Goal: Task Accomplishment & Management: Manage account settings

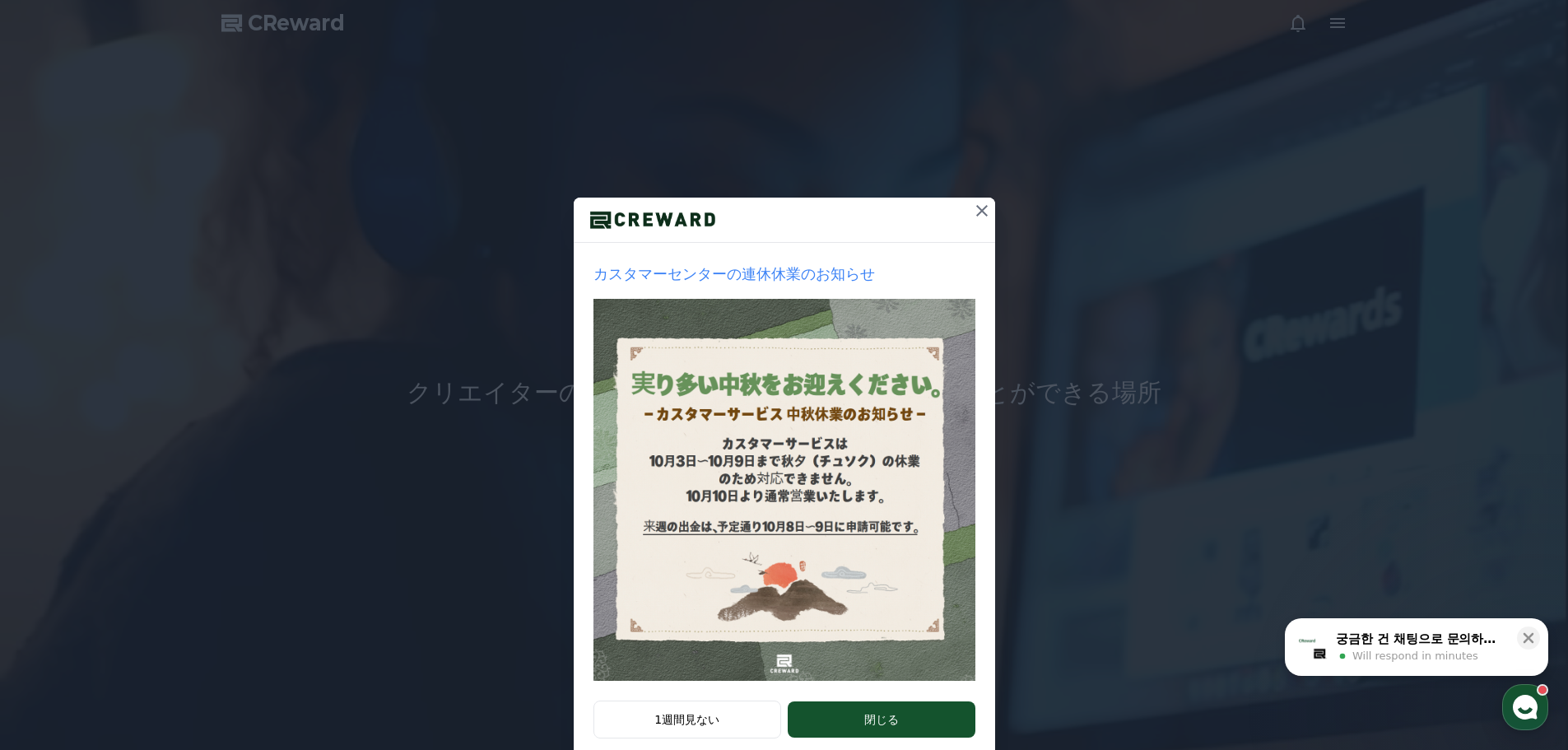
click at [984, 210] on icon at bounding box center [982, 210] width 20 height 20
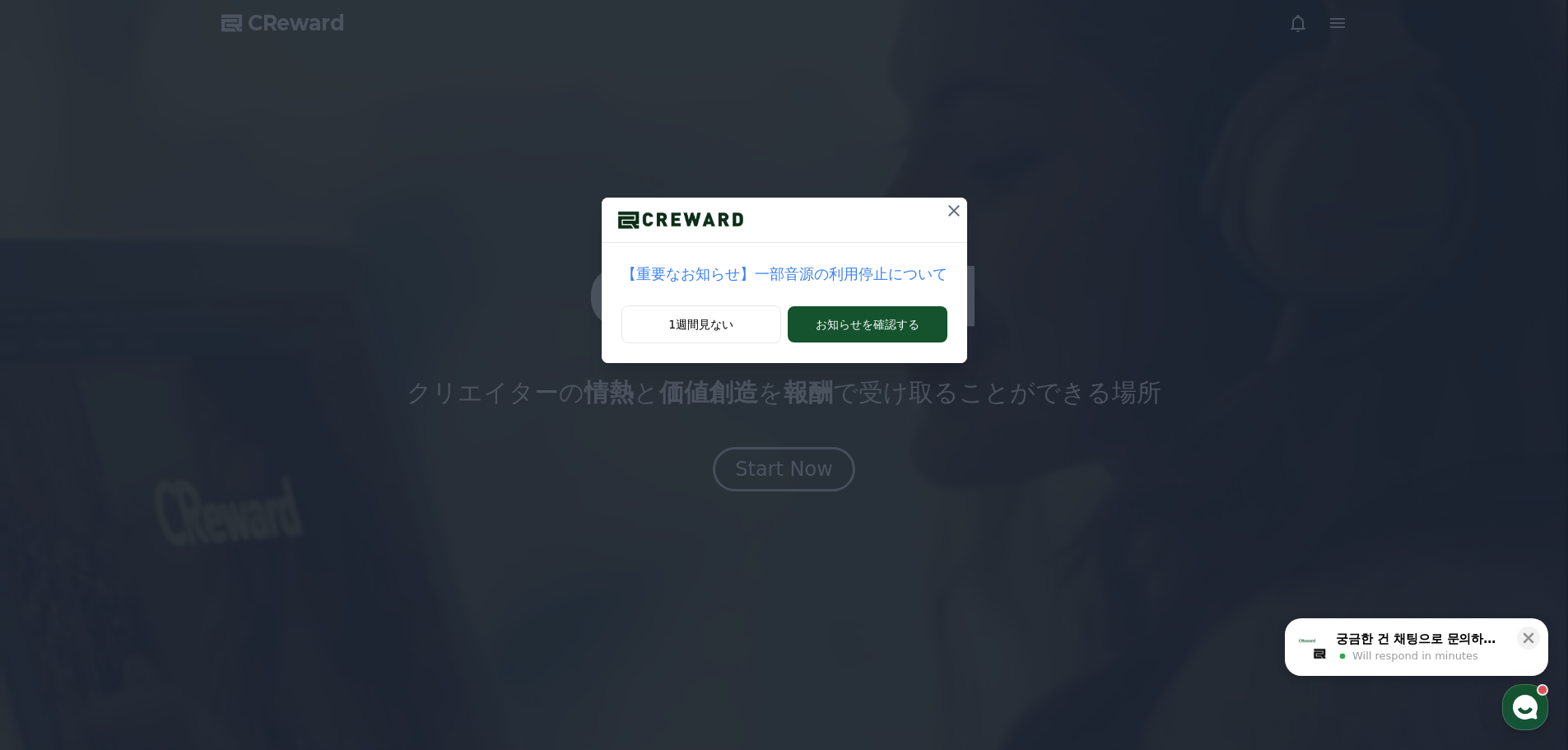
click at [944, 207] on icon at bounding box center [954, 210] width 20 height 20
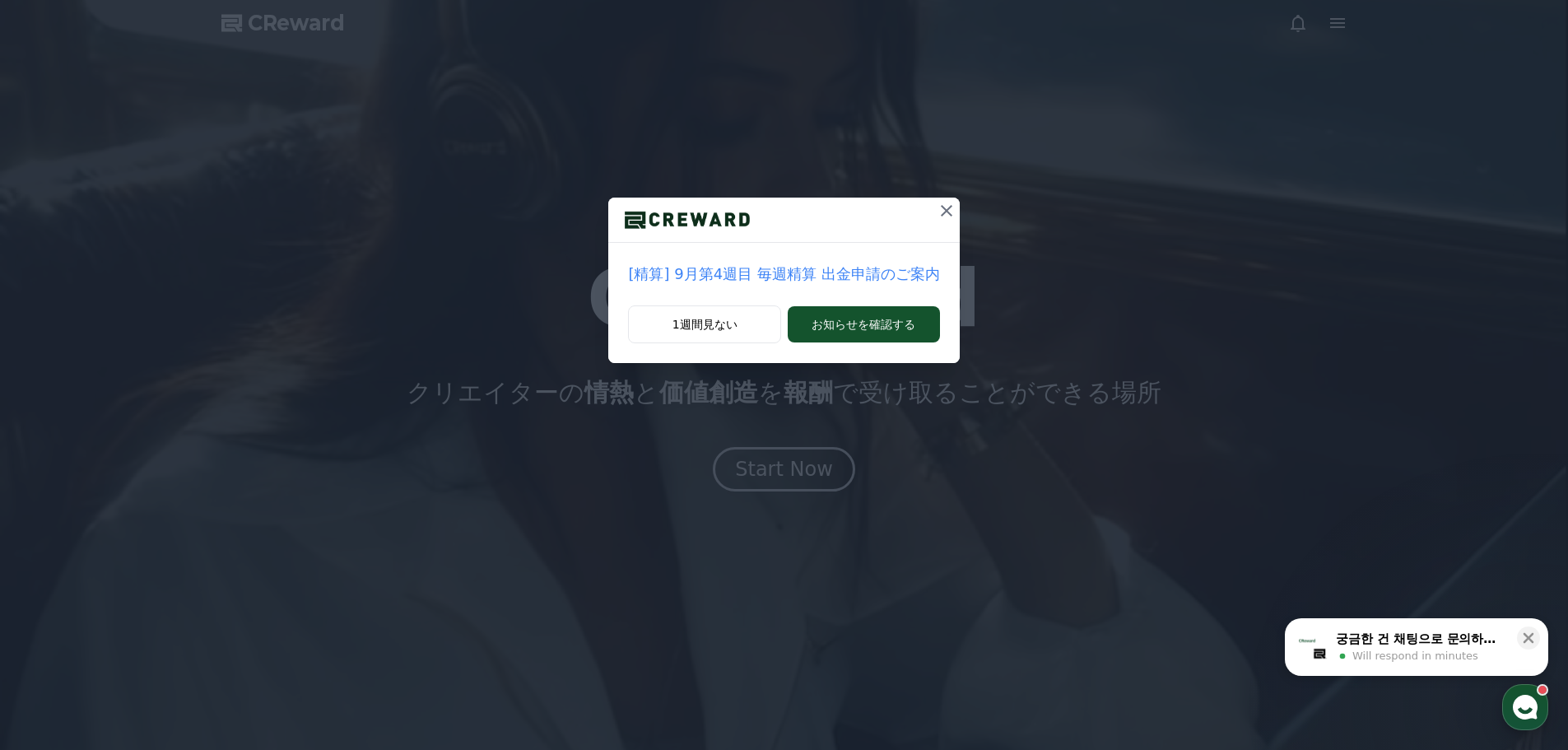
click at [1531, 710] on icon "button" at bounding box center [1525, 706] width 30 height 30
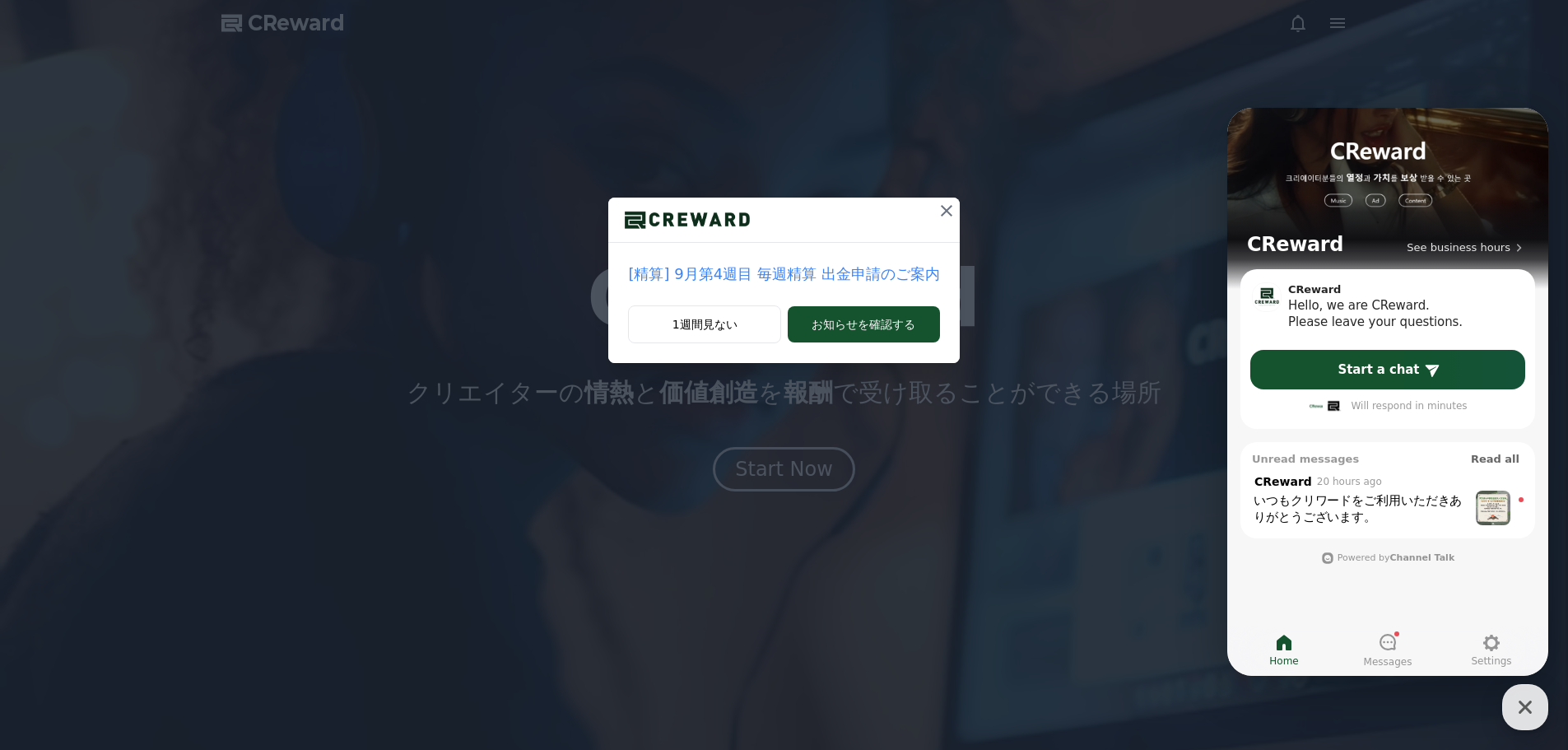
click at [1375, 487] on div ", from CReward 20 hours ago" at bounding box center [1360, 481] width 217 height 15
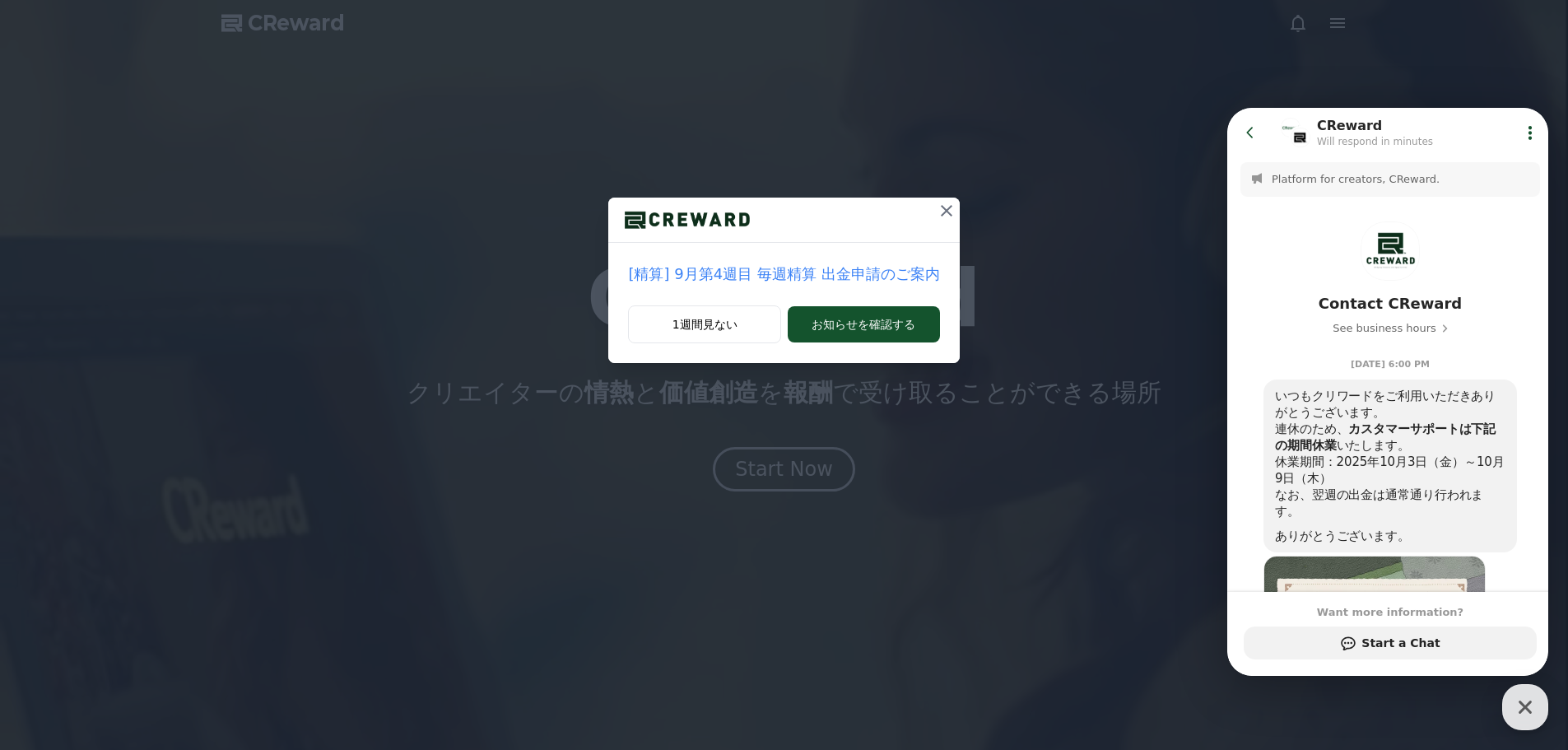
click at [1259, 128] on button "Go to previous page" at bounding box center [1258, 132] width 44 height 33
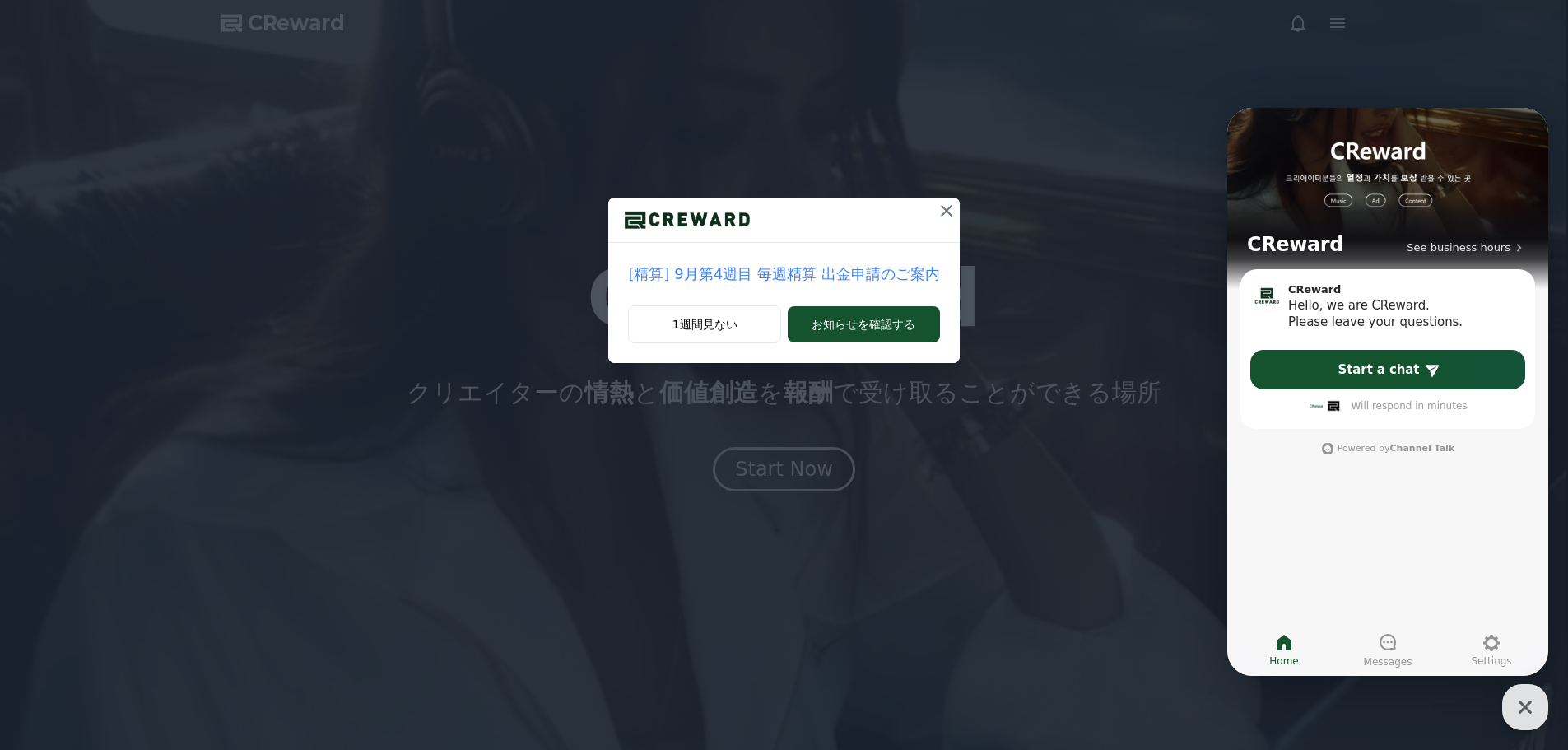
click at [937, 204] on icon at bounding box center [946, 210] width 20 height 20
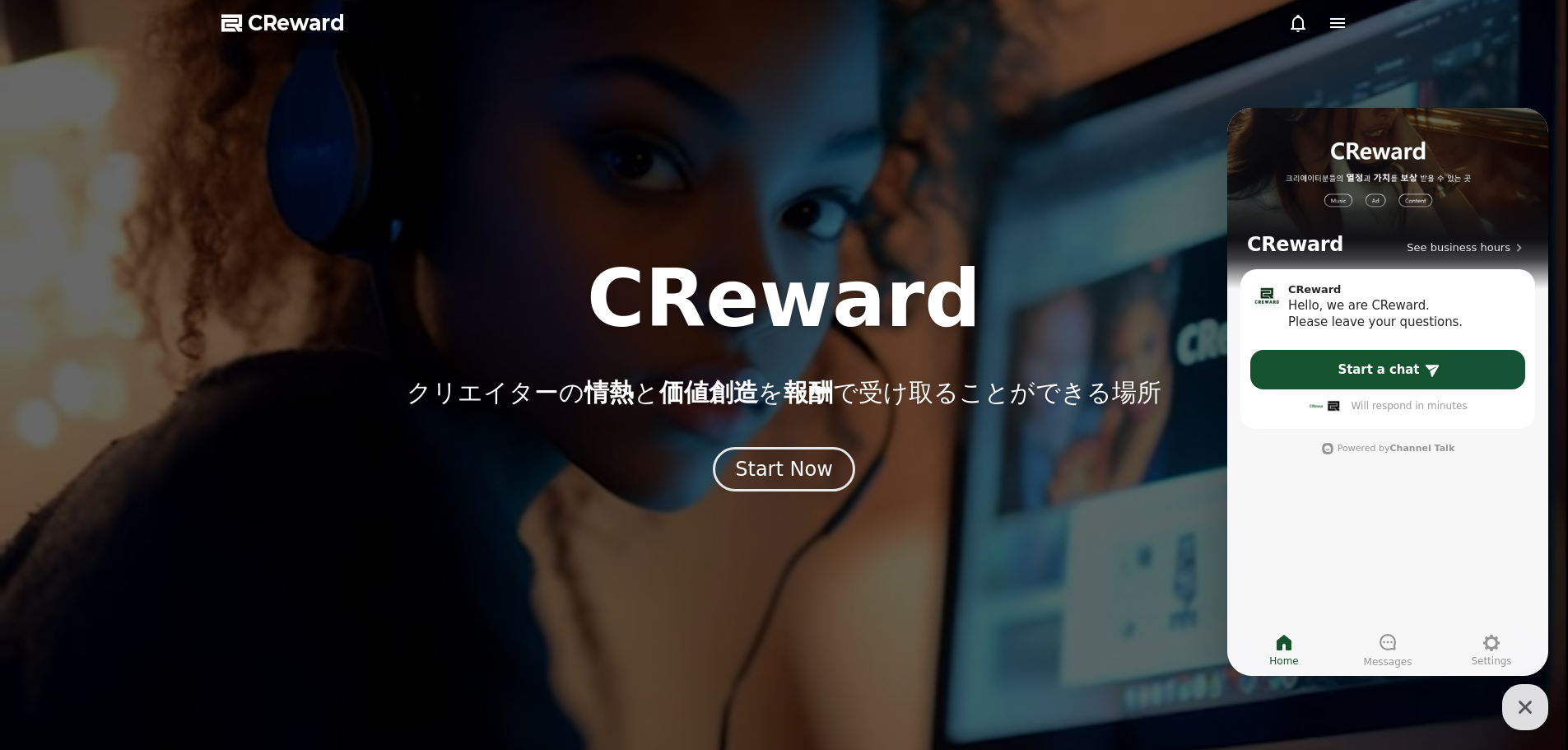
click at [1335, 34] on div at bounding box center [784, 375] width 1568 height 750
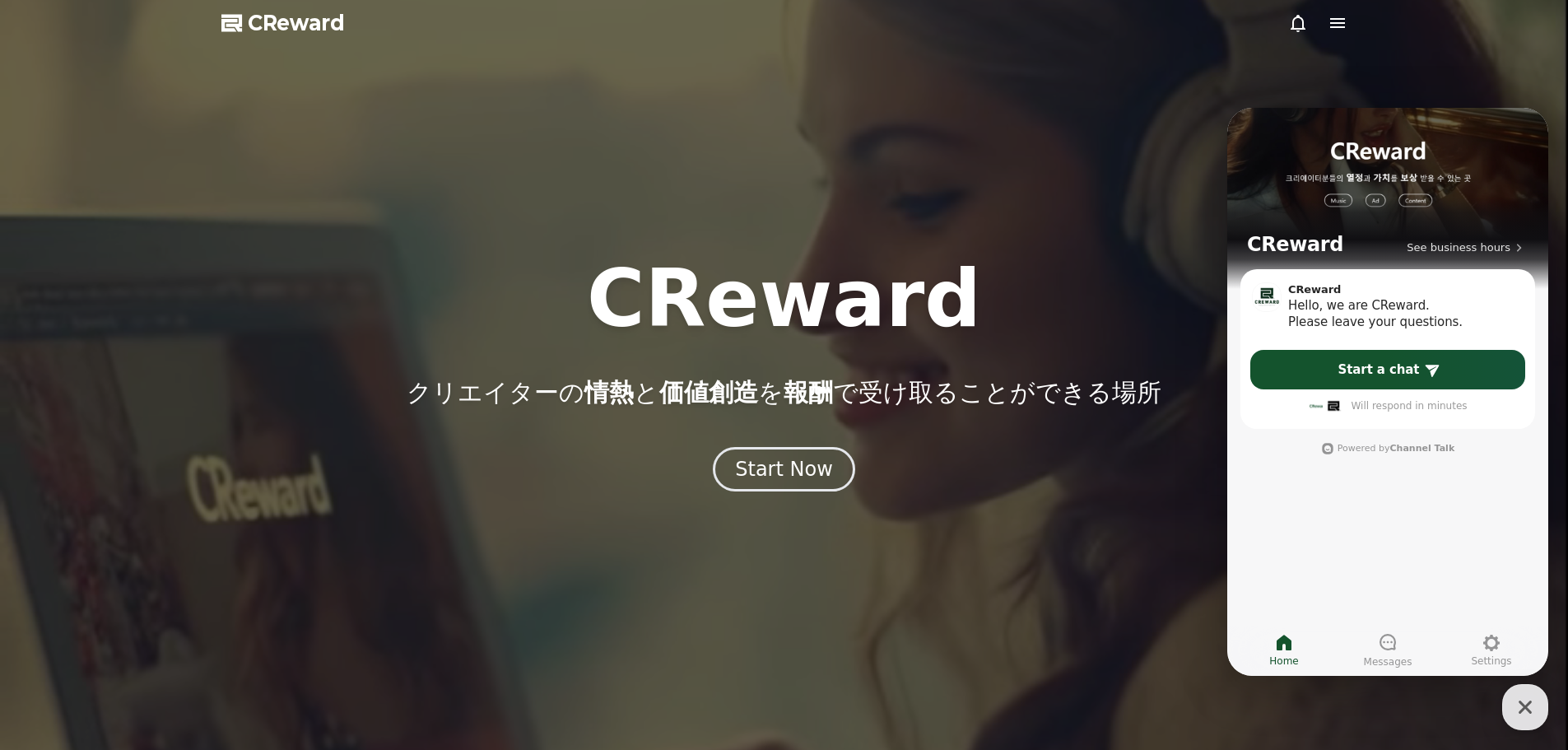
click at [1335, 28] on icon at bounding box center [1338, 23] width 15 height 10
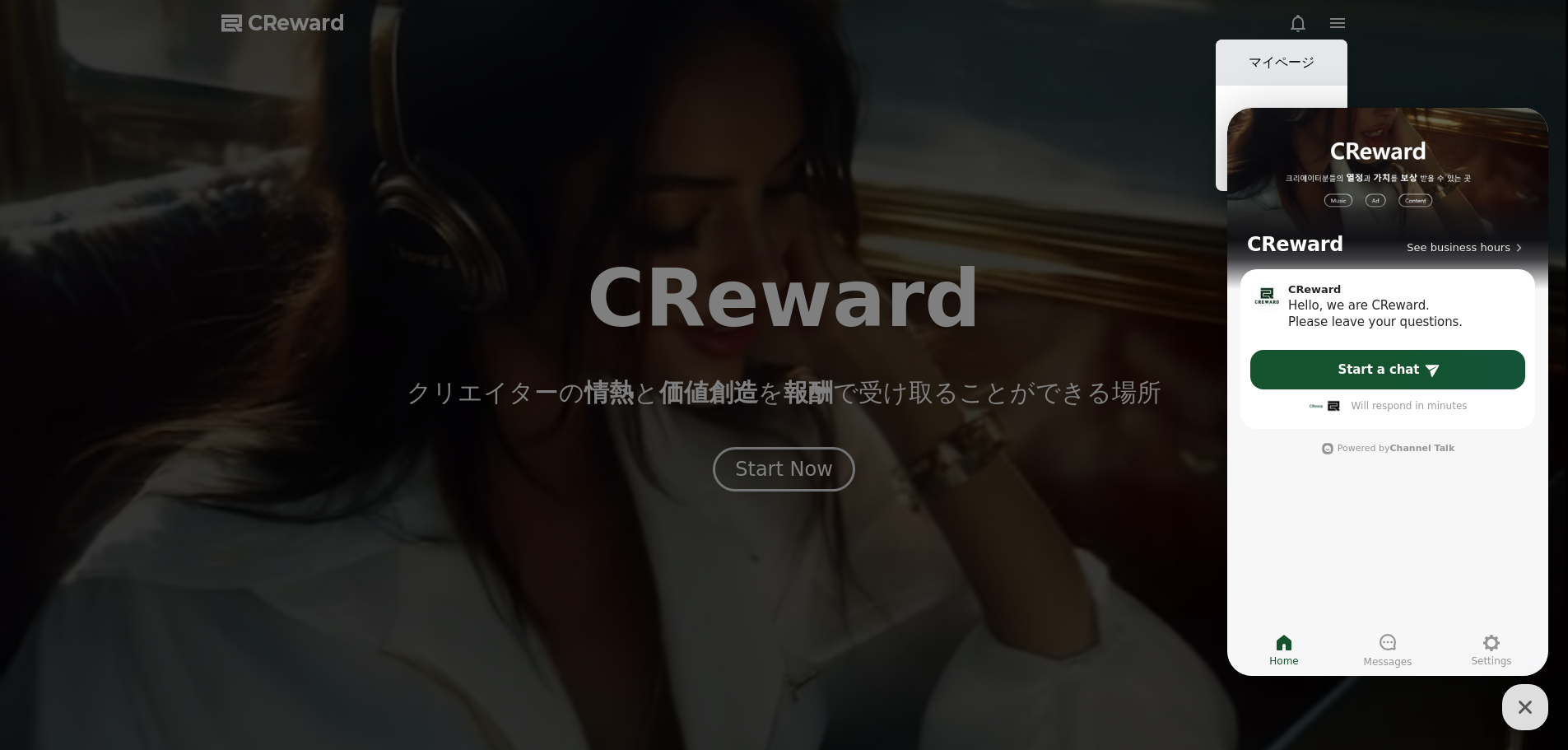
click at [1280, 59] on link "マイページ" at bounding box center [1281, 63] width 131 height 46
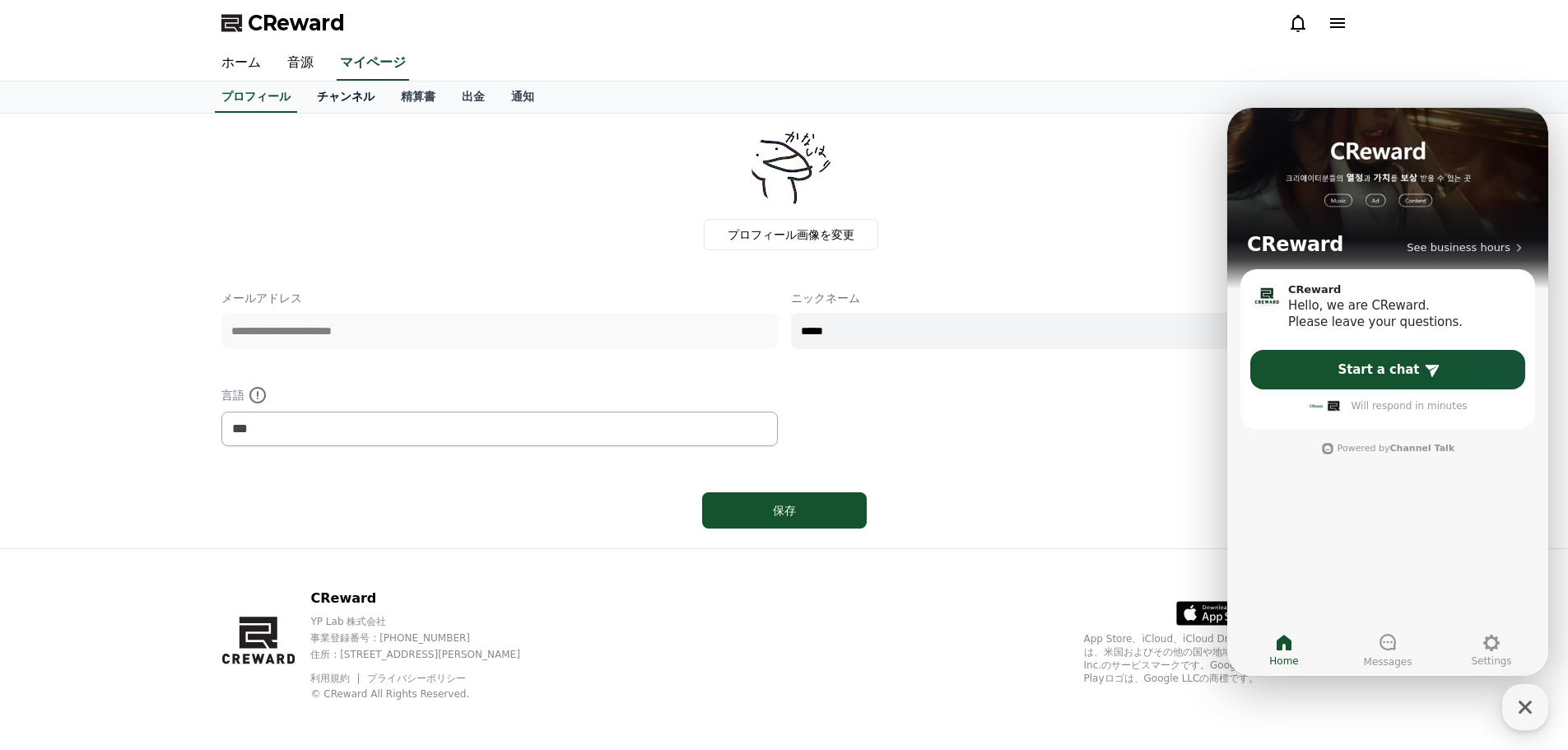
click at [319, 101] on link "チャンネル" at bounding box center [346, 97] width 84 height 31
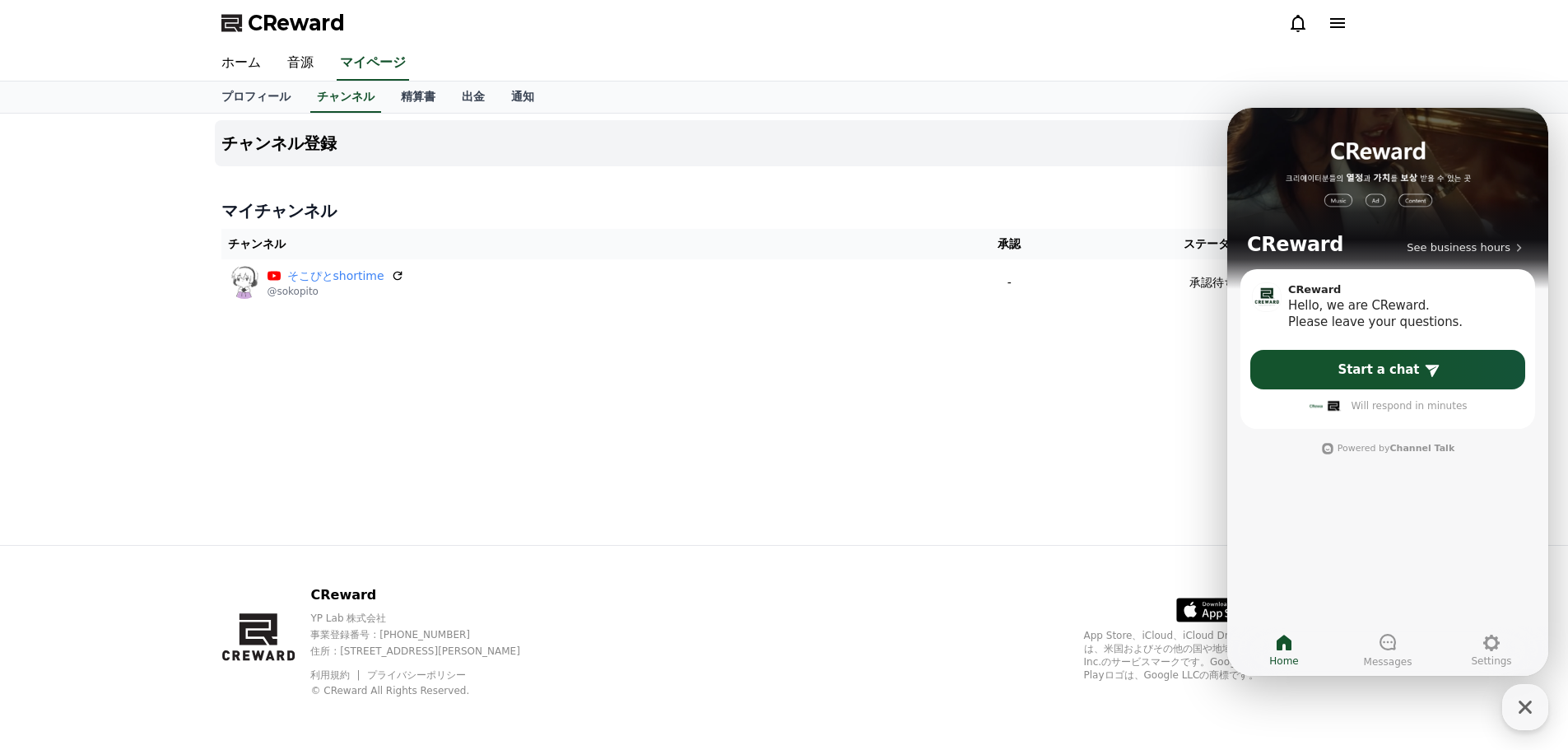
click at [1286, 692] on div ".st0 { fill: #a6a6a6; } .st1 { stroke: #ffffff; stroke-width: 0.2; stroke-miter…" at bounding box center [1216, 641] width 264 height 112
click at [1513, 701] on icon "button" at bounding box center [1525, 706] width 30 height 30
